Goal: Register for event/course

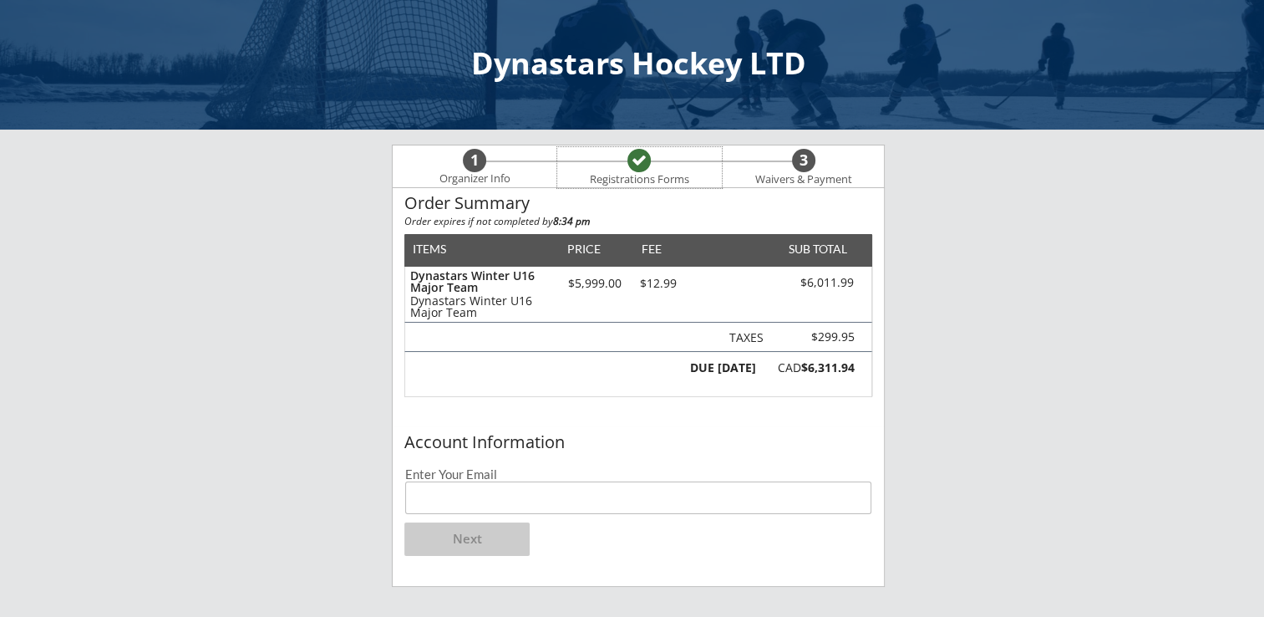
click at [662, 178] on div "Registrations Forms" at bounding box center [638, 179] width 115 height 13
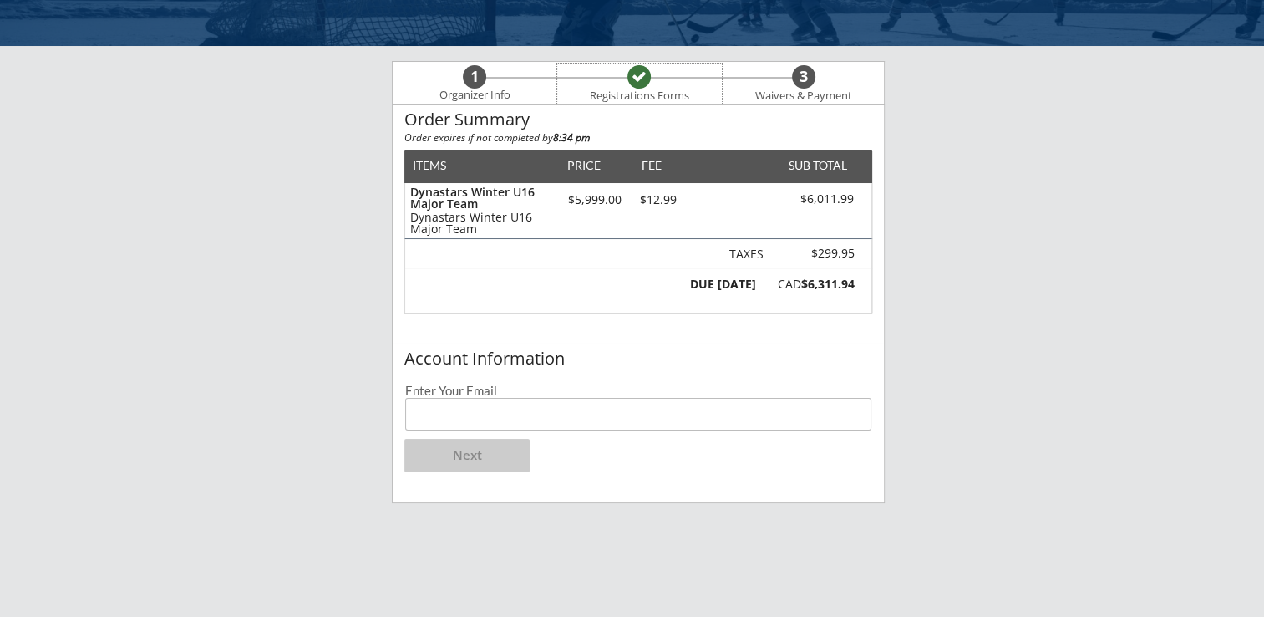
click at [600, 419] on input "email" at bounding box center [638, 414] width 466 height 33
type input "[EMAIL_ADDRESS][PERSON_NAME][DOMAIN_NAME]"
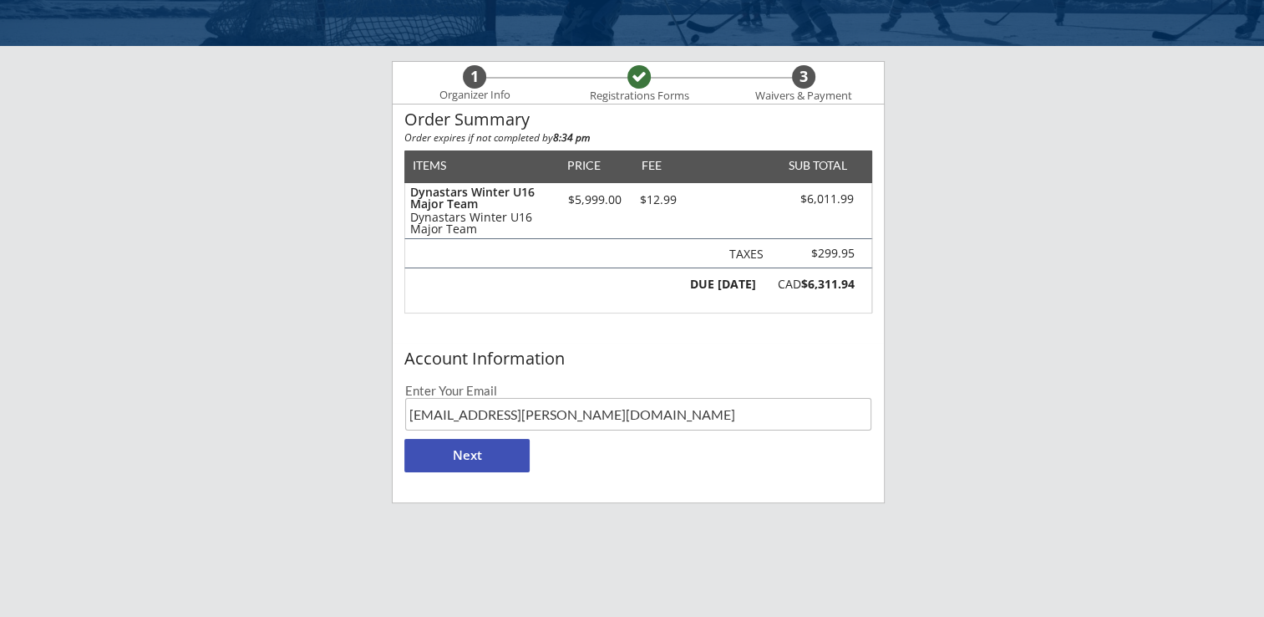
click at [482, 463] on button "Next" at bounding box center [466, 455] width 125 height 33
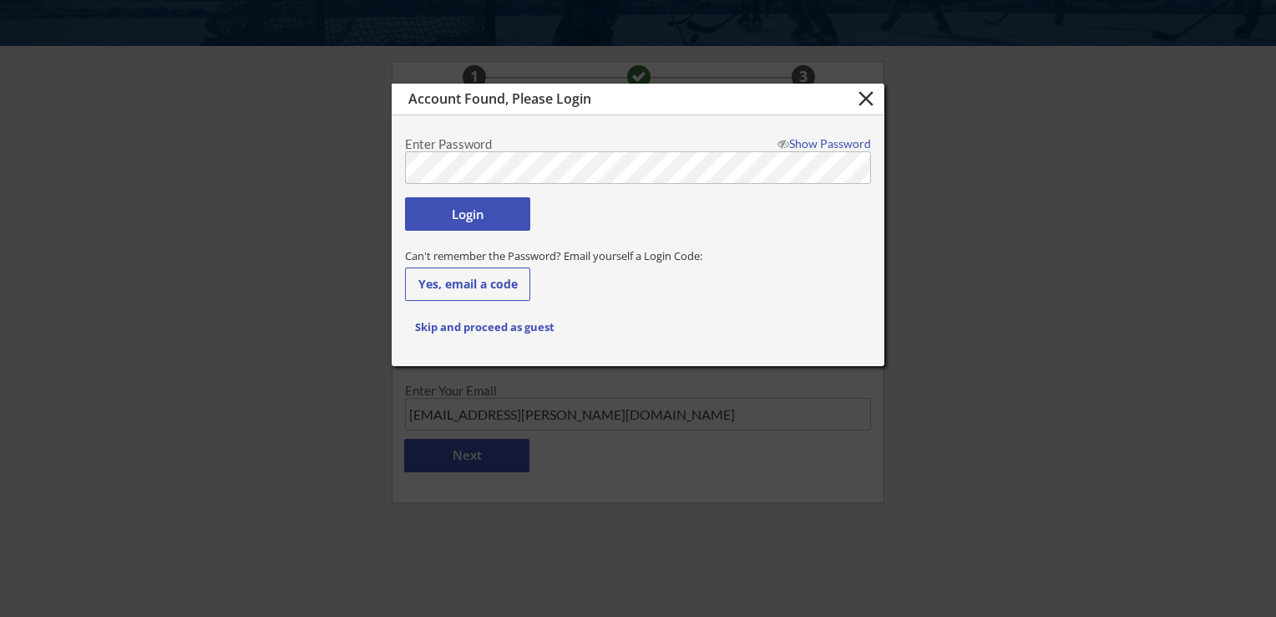
click at [475, 211] on button "Login" at bounding box center [467, 213] width 125 height 33
click at [237, 149] on body "Dynastars Hockey LTD 1 Organizer Info Registrations Forms 3 Waivers & Payment O…" at bounding box center [638, 224] width 1276 height 617
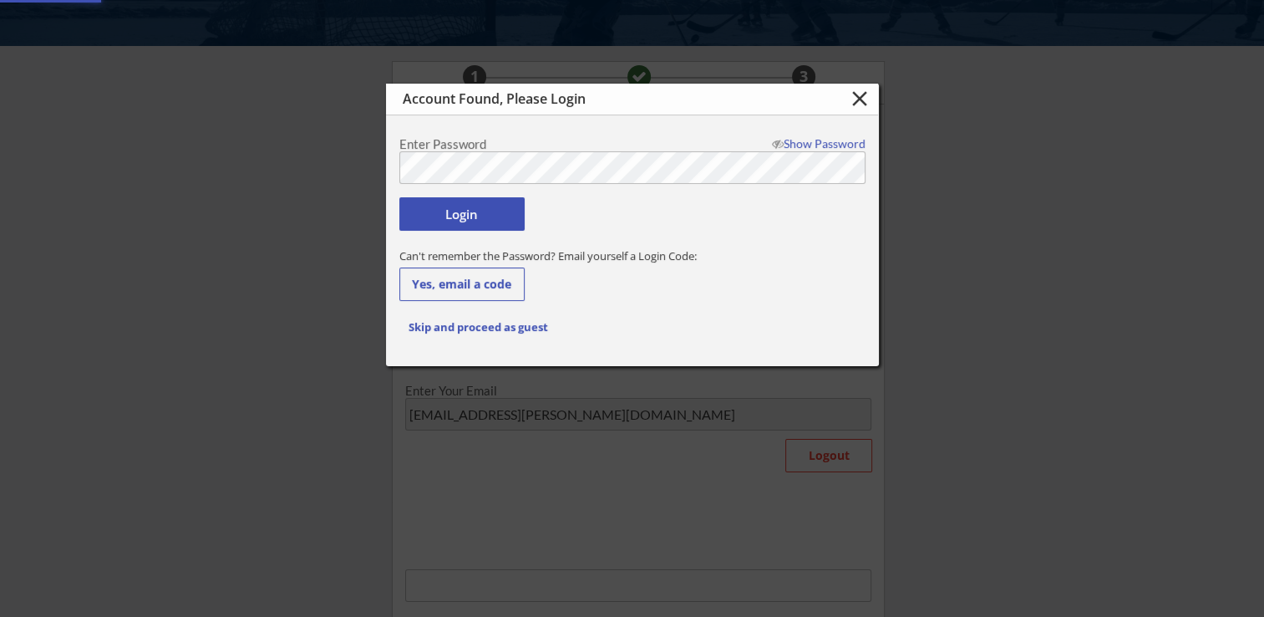
type input "[EMAIL_ADDRESS][PERSON_NAME][DOMAIN_NAME]"
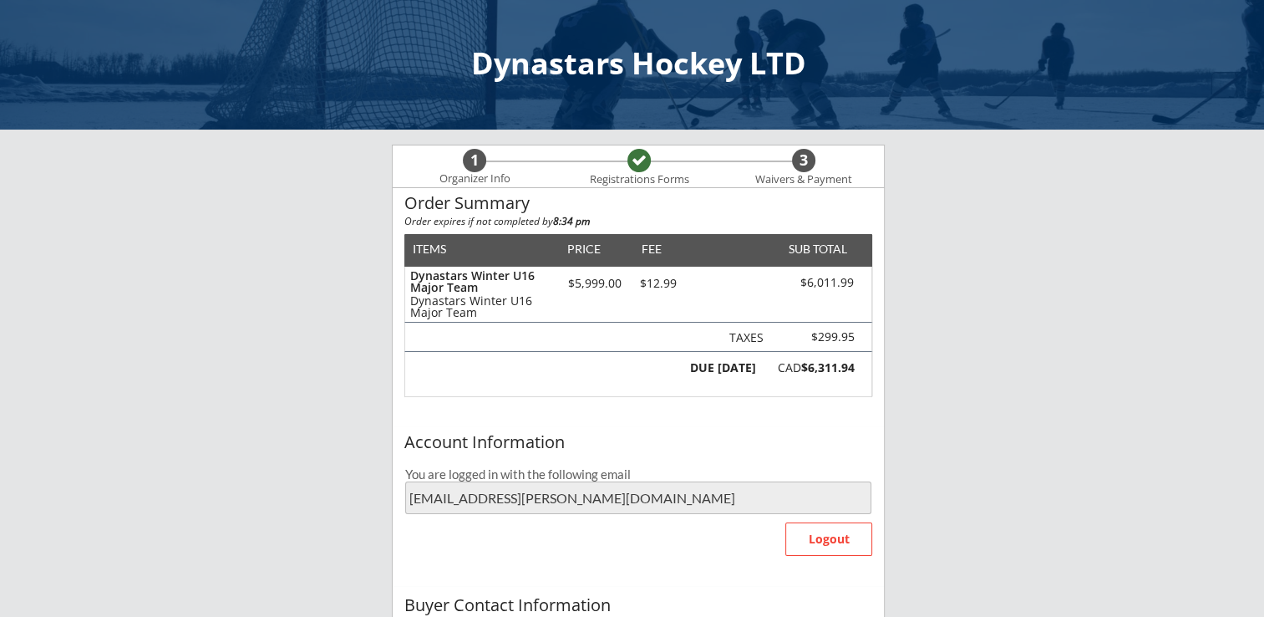
scroll to position [0, 0]
click at [554, 276] on div "Dynastars Winter U16 Major Team Dynastars Winter U16 Major Team $5,999.00 $12.9…" at bounding box center [638, 293] width 466 height 55
click at [809, 163] on div "3" at bounding box center [803, 160] width 23 height 18
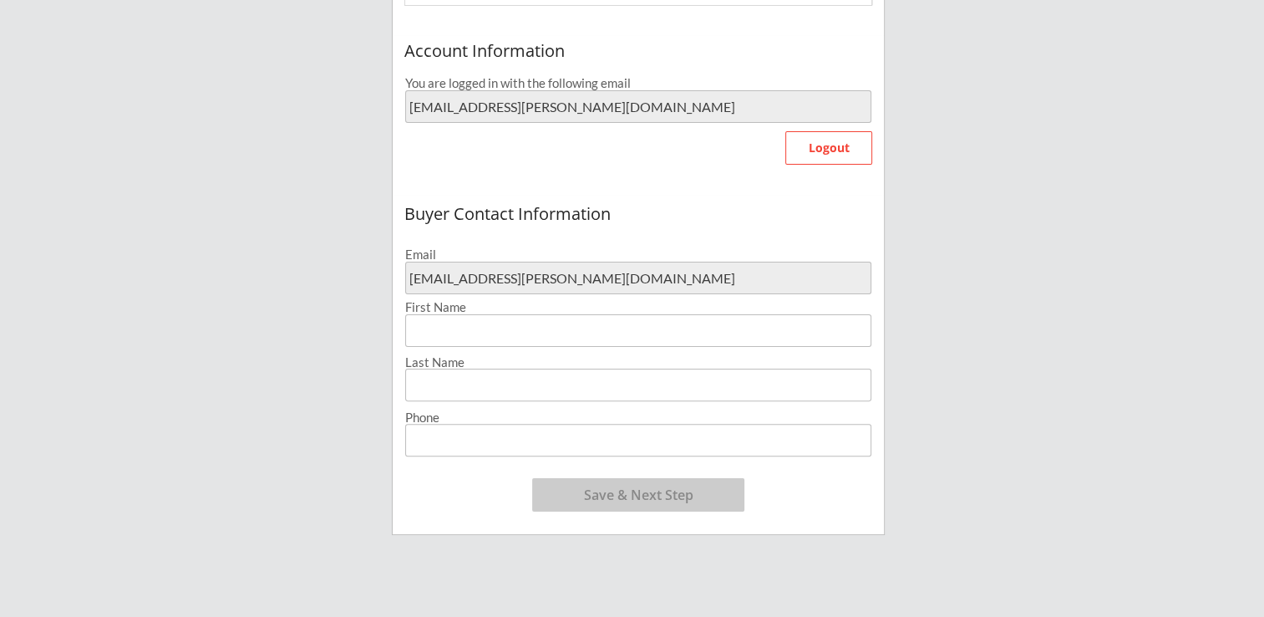
scroll to position [418, 0]
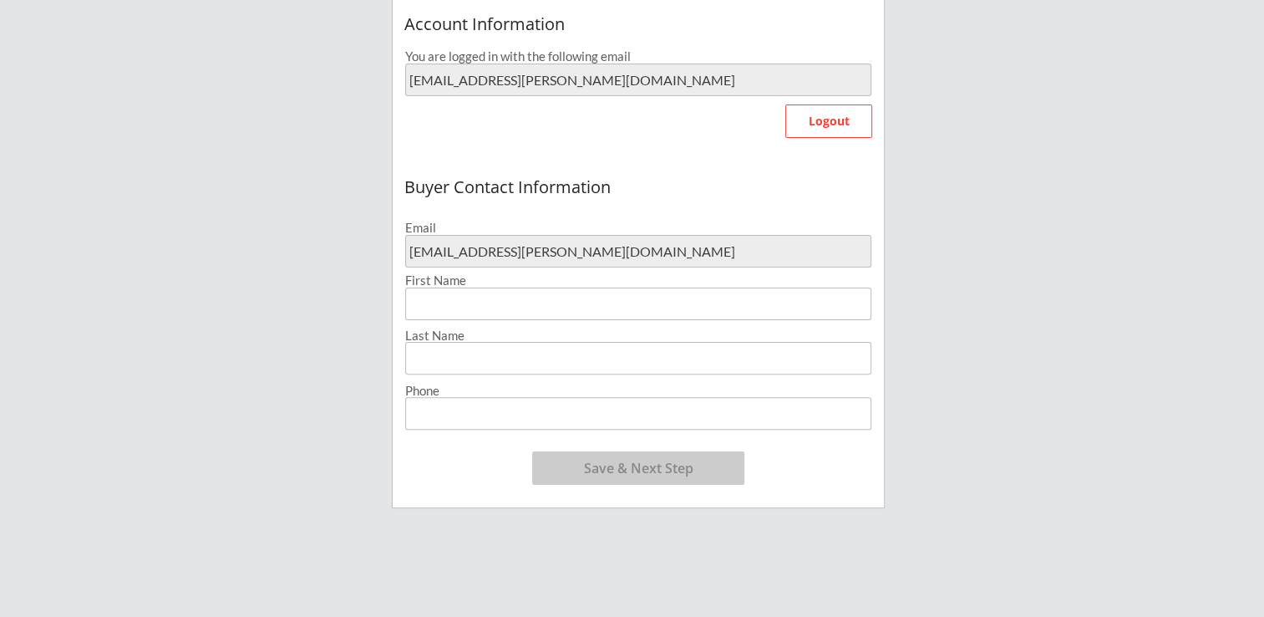
click at [598, 297] on input "input" at bounding box center [638, 303] width 466 height 33
type input "[PERSON_NAME]"
type input "[PHONE_NUMBER]"
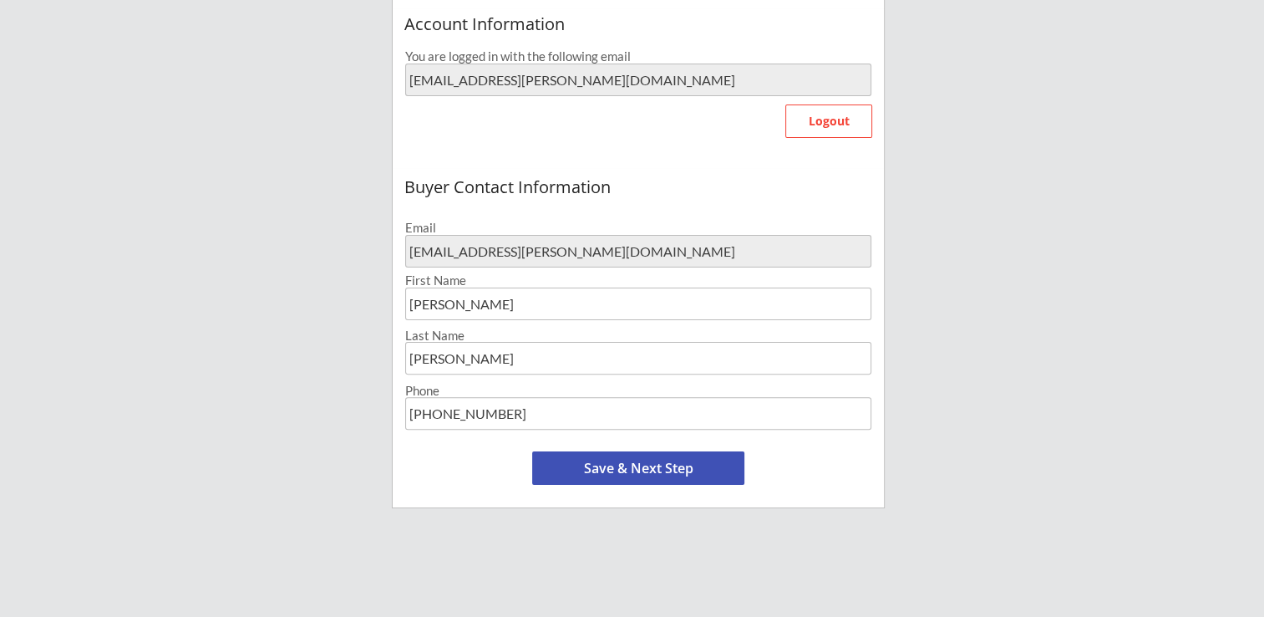
click at [698, 471] on button "Save & Next Step" at bounding box center [638, 467] width 212 height 33
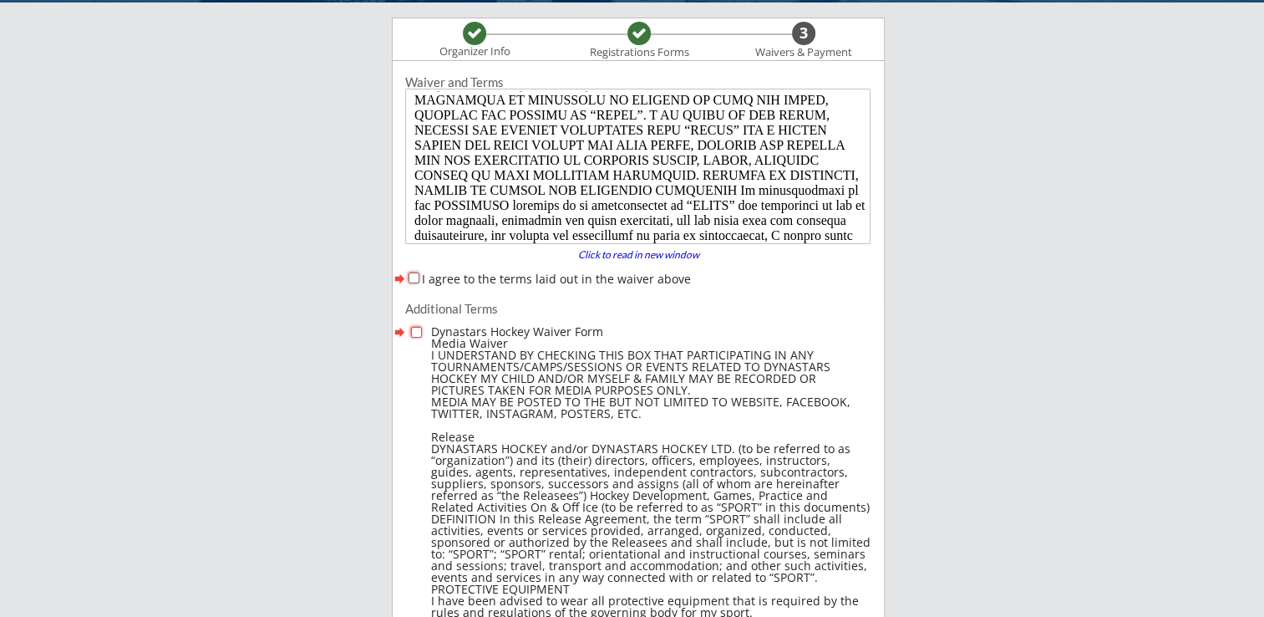
scroll to position [585, 0]
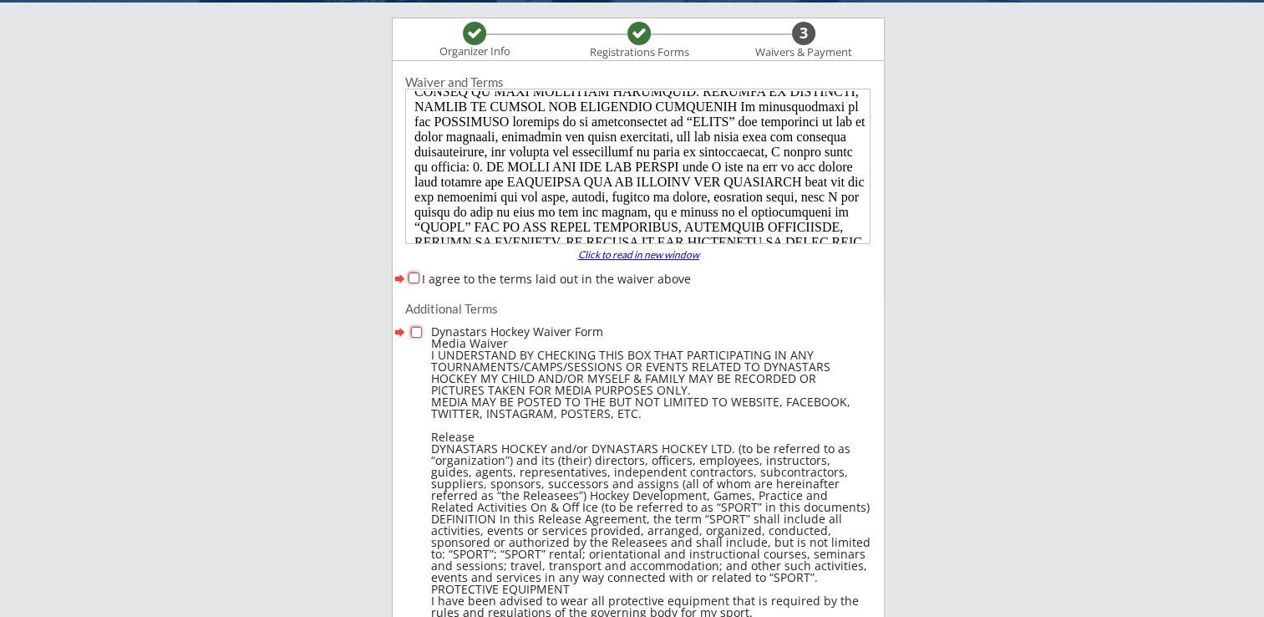
click at [679, 259] on div "Click to read in new window" at bounding box center [638, 255] width 142 height 10
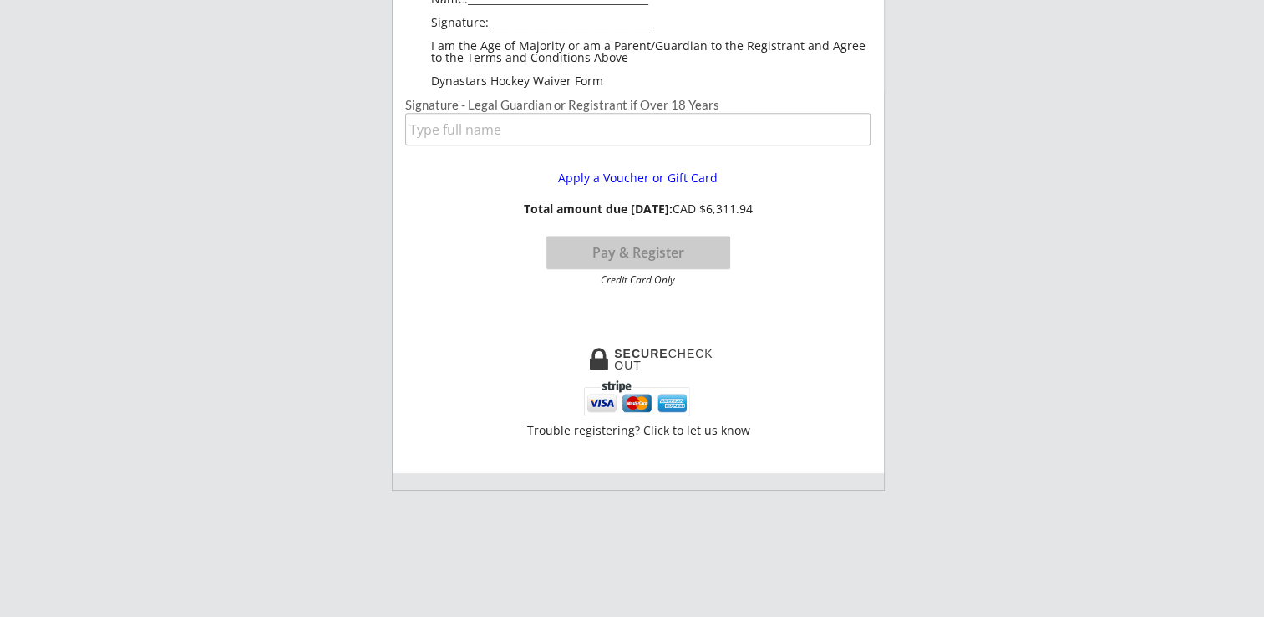
scroll to position [1504, 0]
